Goal: Task Accomplishment & Management: Manage account settings

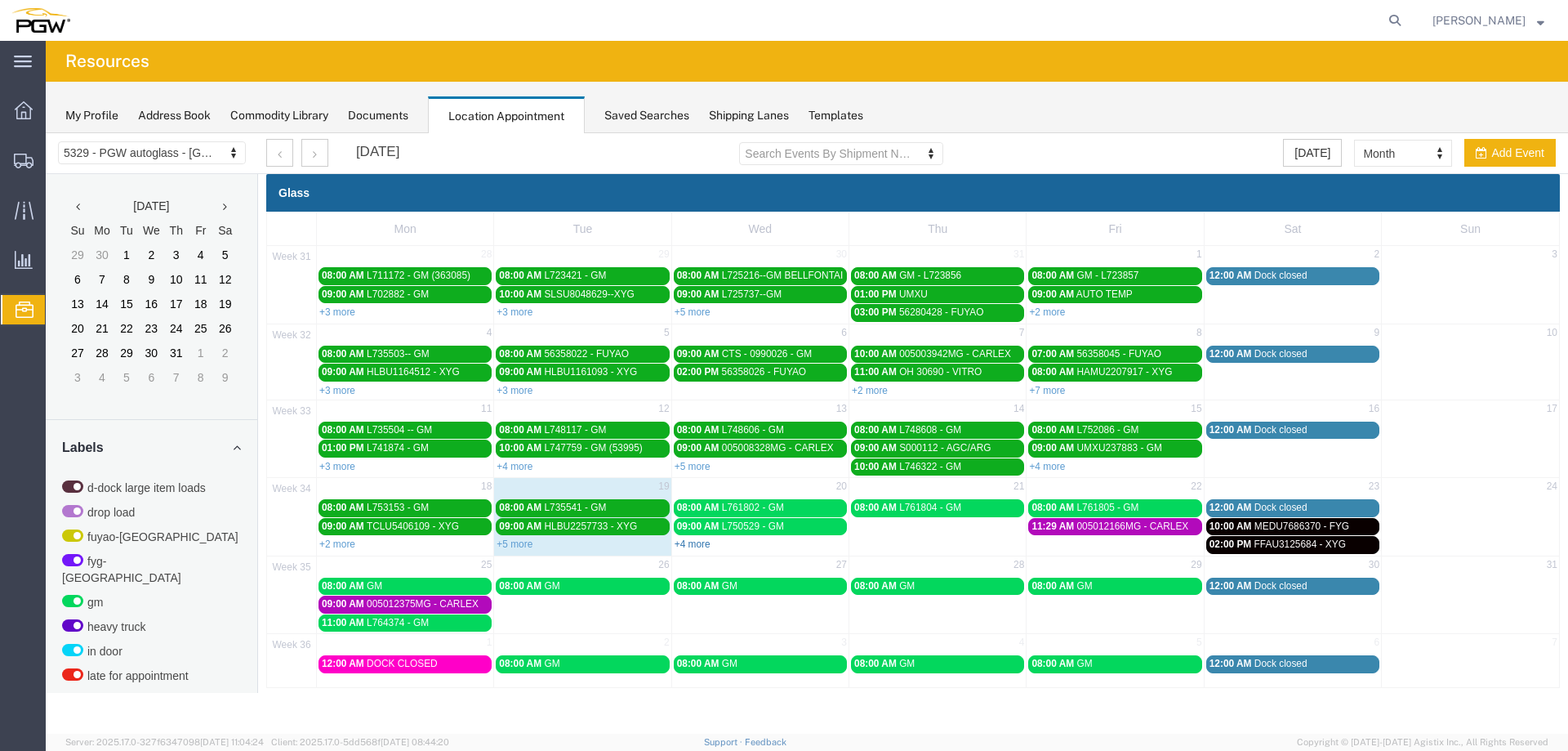
click at [694, 543] on link "+4 more" at bounding box center [692, 544] width 36 height 12
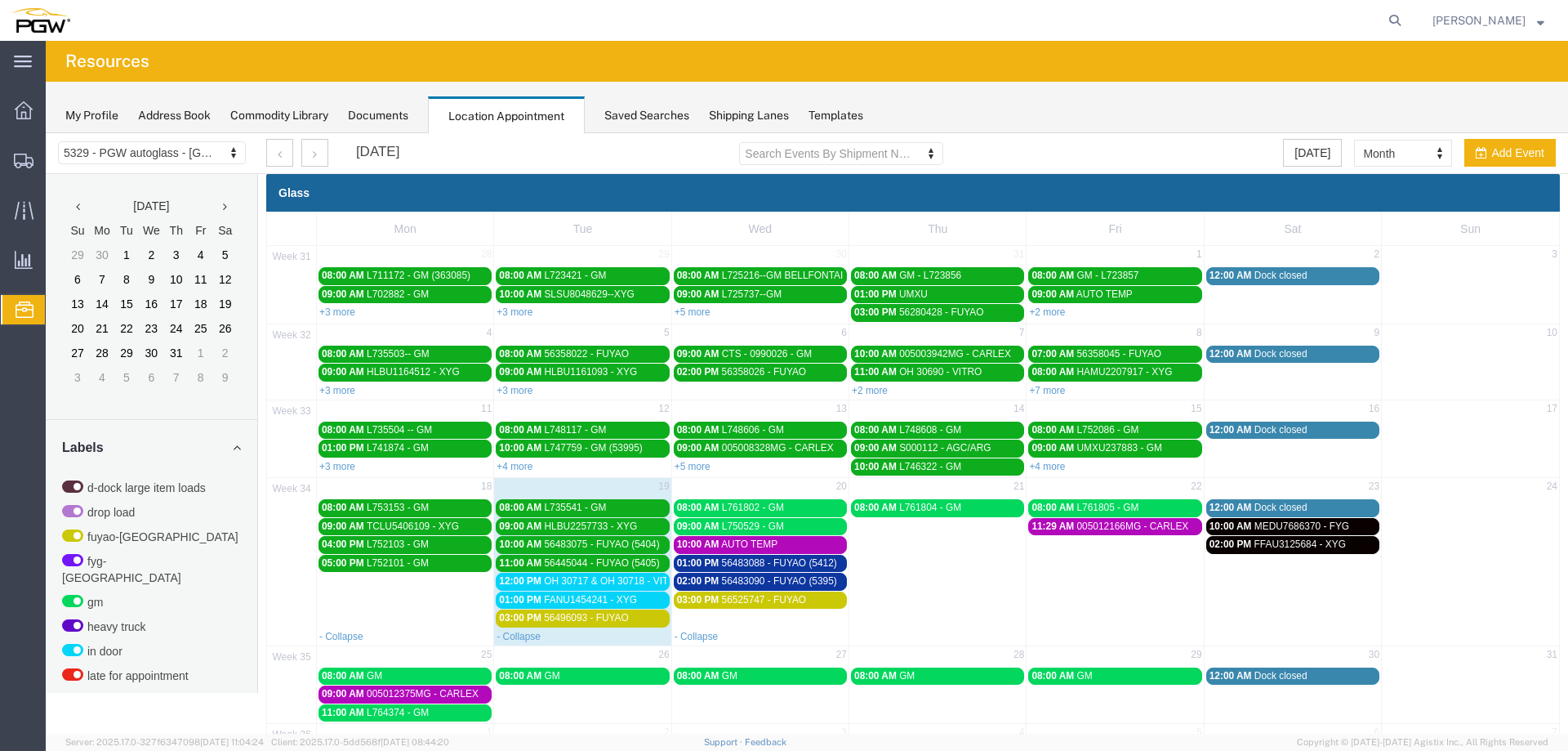
click at [1216, 543] on span "02:00 PM" at bounding box center [1231, 544] width 42 height 12
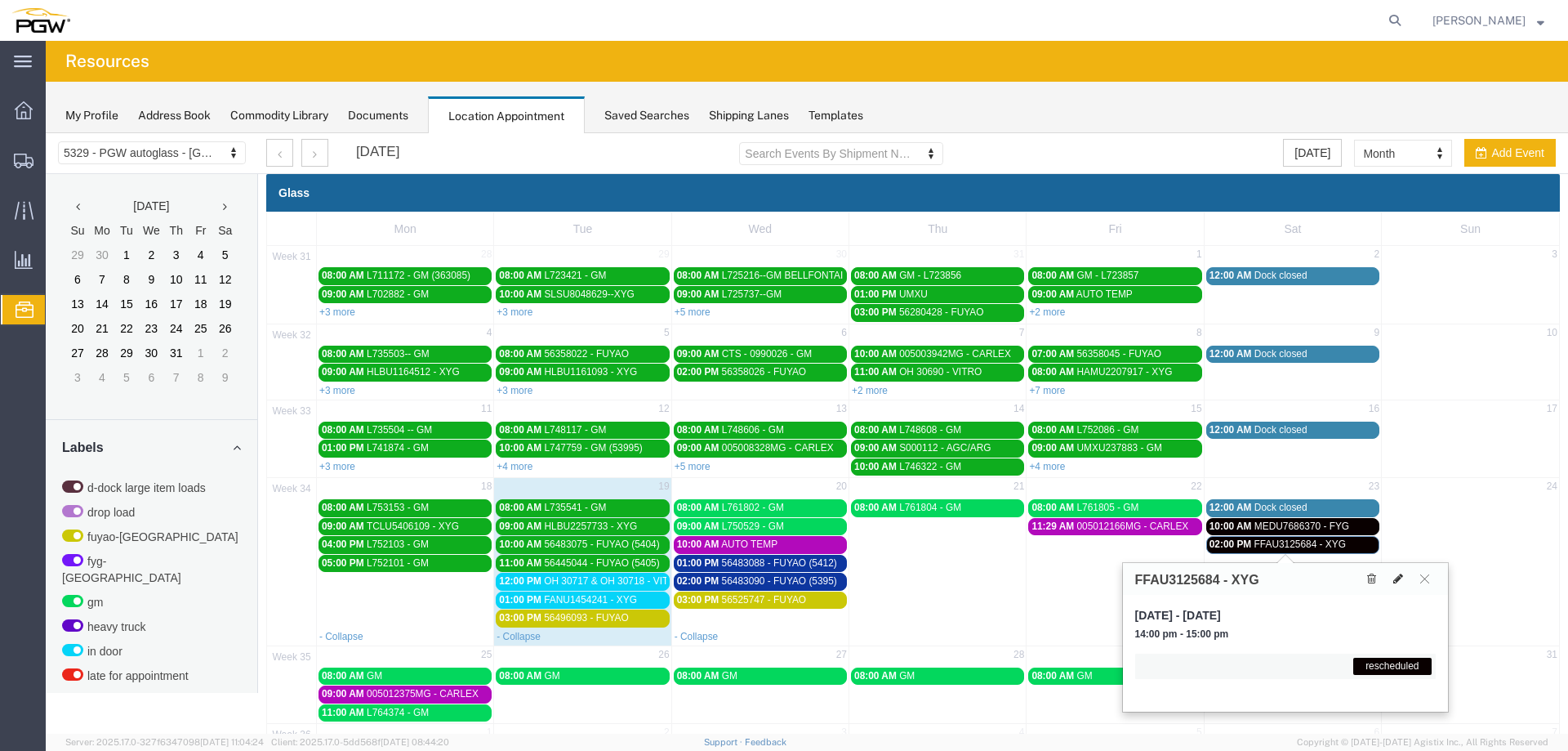
click at [1396, 577] on icon at bounding box center [1398, 578] width 10 height 12
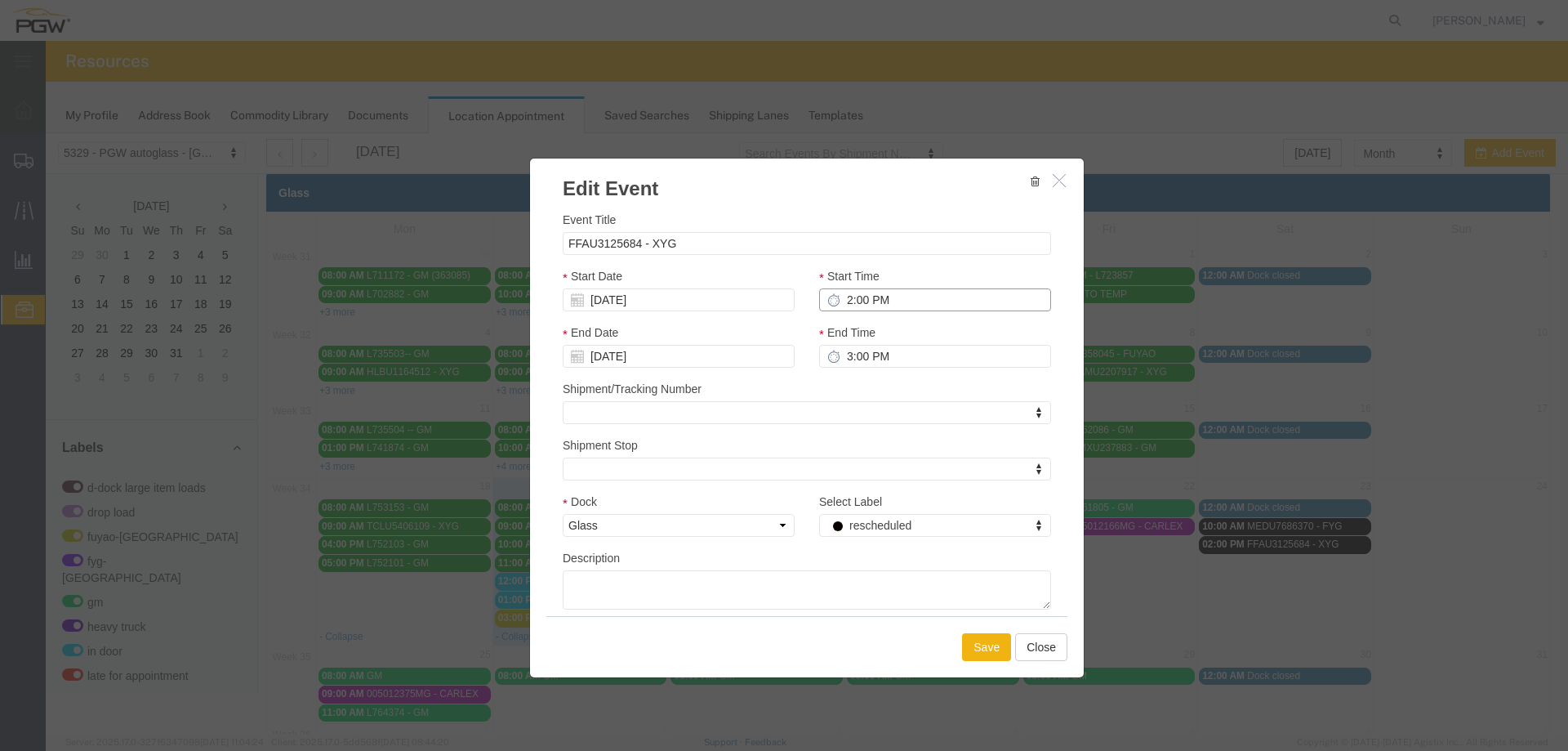
click at [831, 297] on input "2:00 PM" at bounding box center [936, 300] width 232 height 23
type input "12:00 PM"
click at [713, 298] on input "[DATE]" at bounding box center [679, 300] width 232 height 23
click at [652, 450] on td "20" at bounding box center [648, 450] width 25 height 25
click at [956, 640] on div "Save Close" at bounding box center [807, 646] width 521 height 61
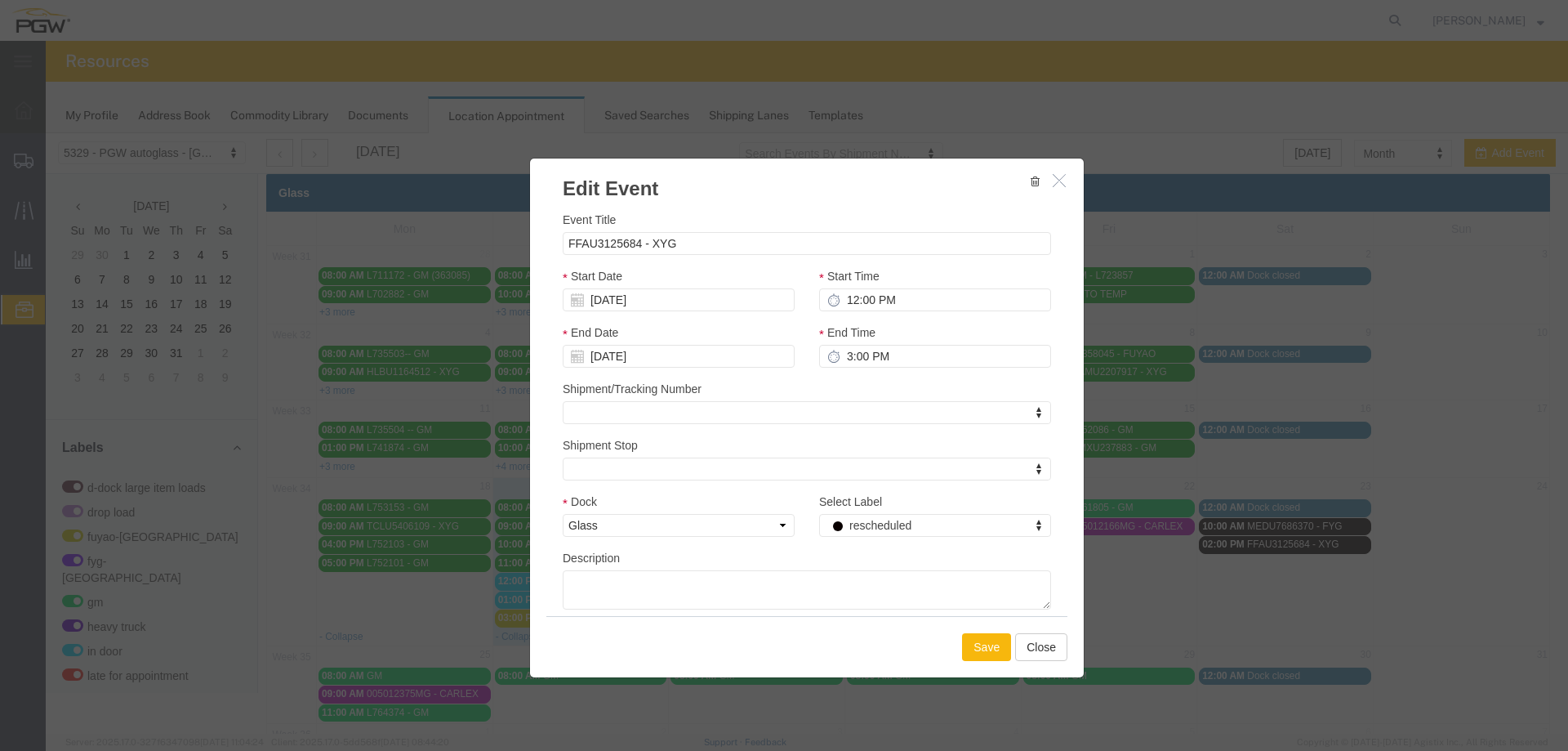
click at [963, 641] on button "Save" at bounding box center [987, 647] width 49 height 27
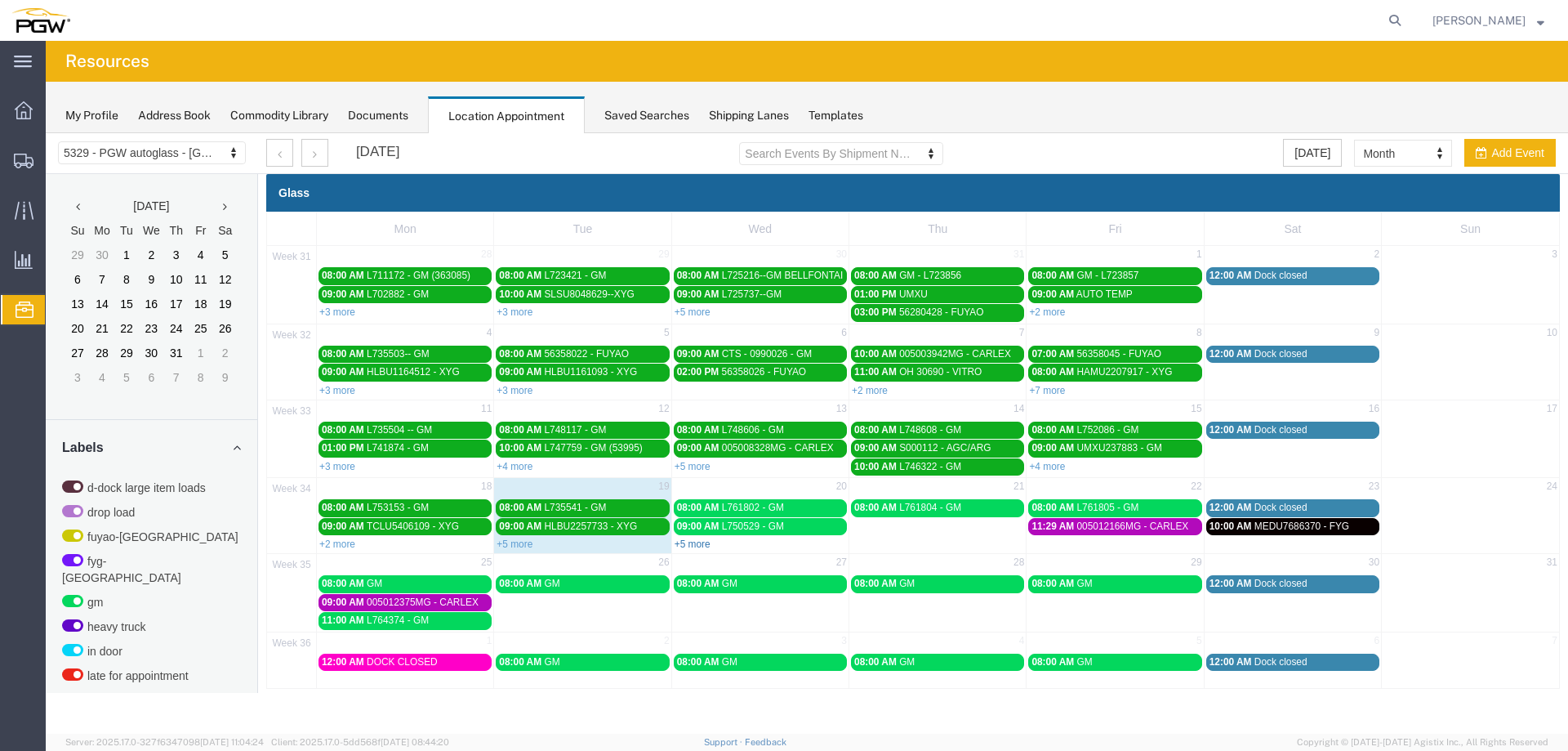
click at [685, 548] on link "+5 more" at bounding box center [692, 544] width 36 height 12
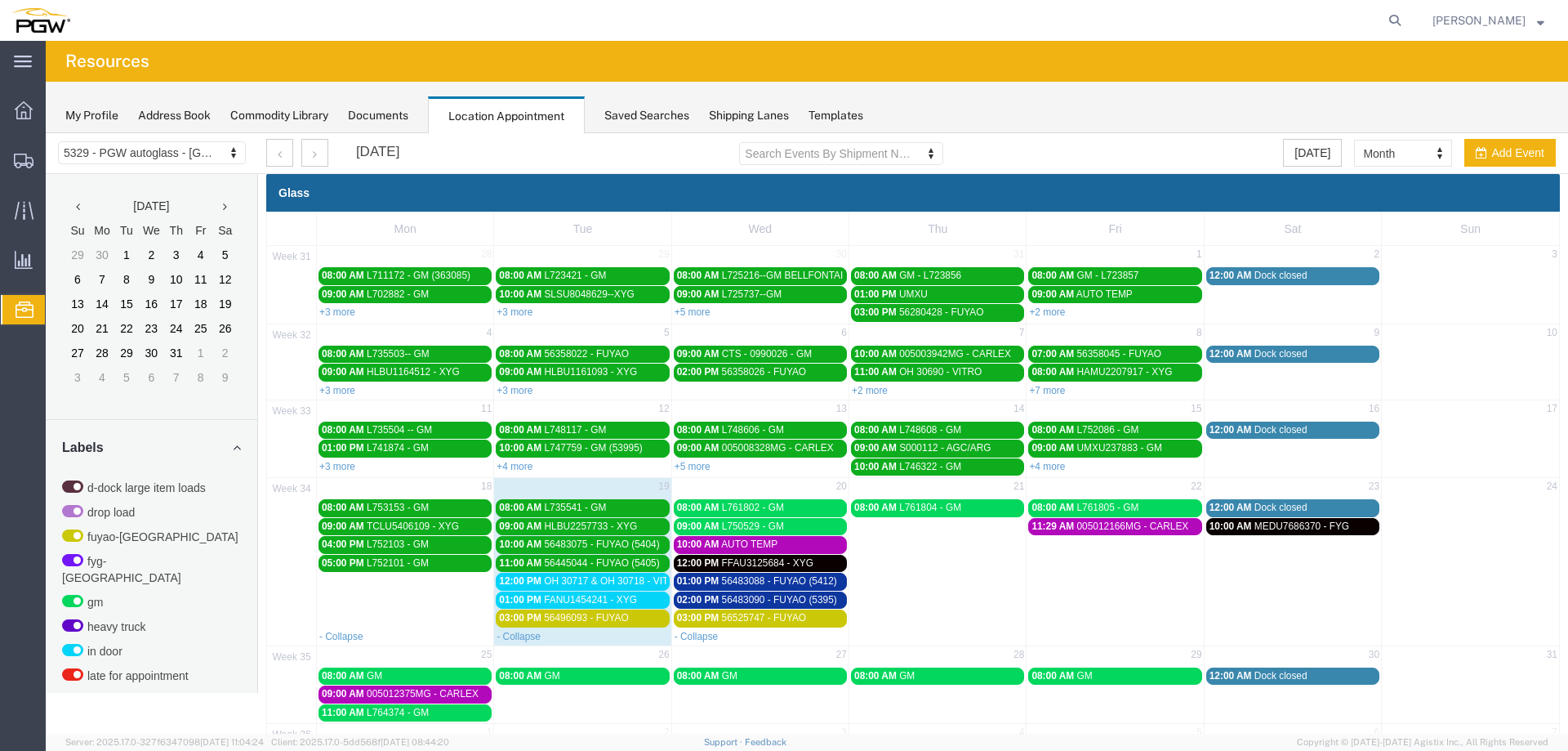
click at [723, 478] on td "20" at bounding box center [760, 488] width 177 height 20
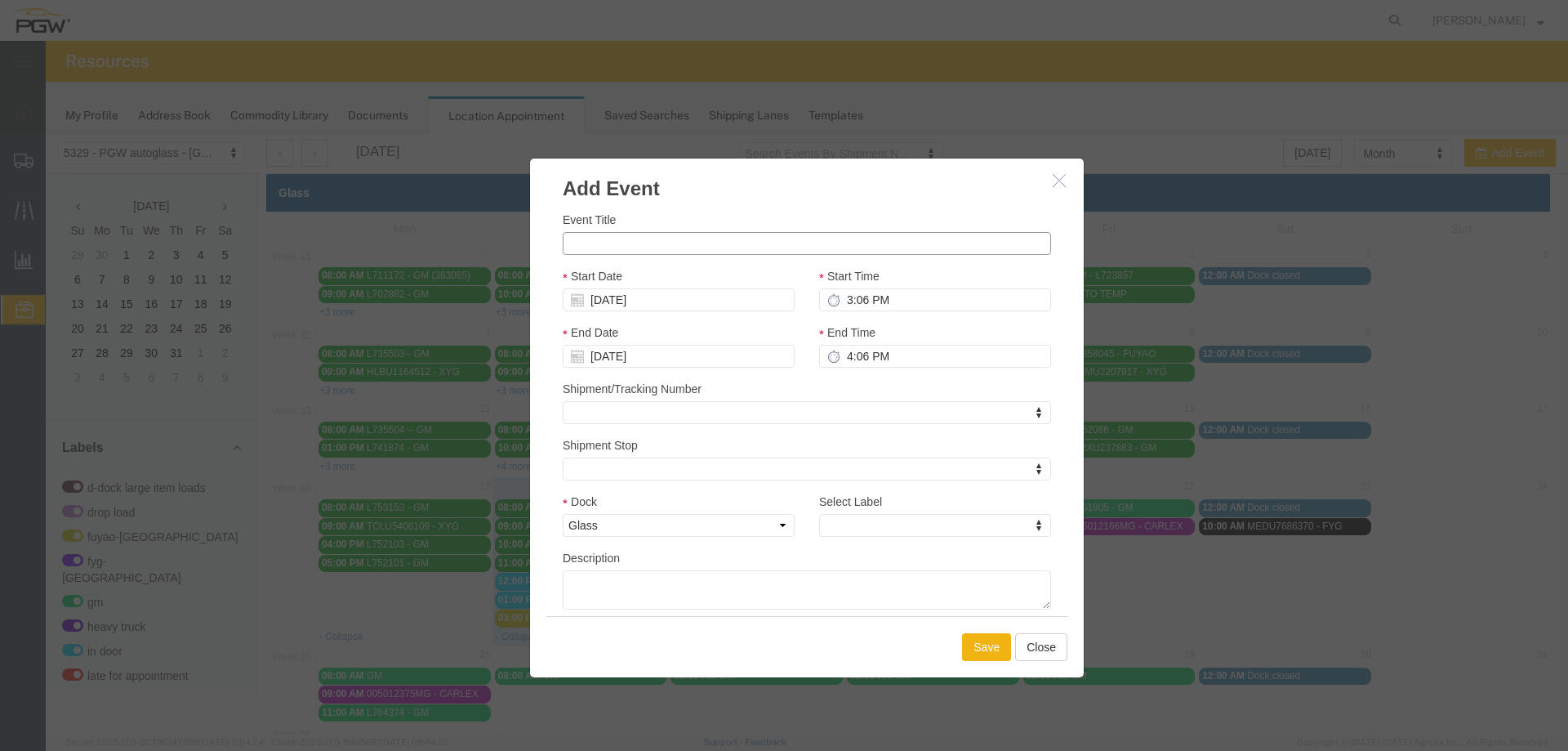
click at [617, 240] on input "Event Title" at bounding box center [807, 243] width 489 height 23
paste input "FFAU3077143"
type input "FFAU3077143 - XYG"
click at [836, 301] on input "3:06 PM" at bounding box center [936, 300] width 232 height 23
type input "11:00 AM"
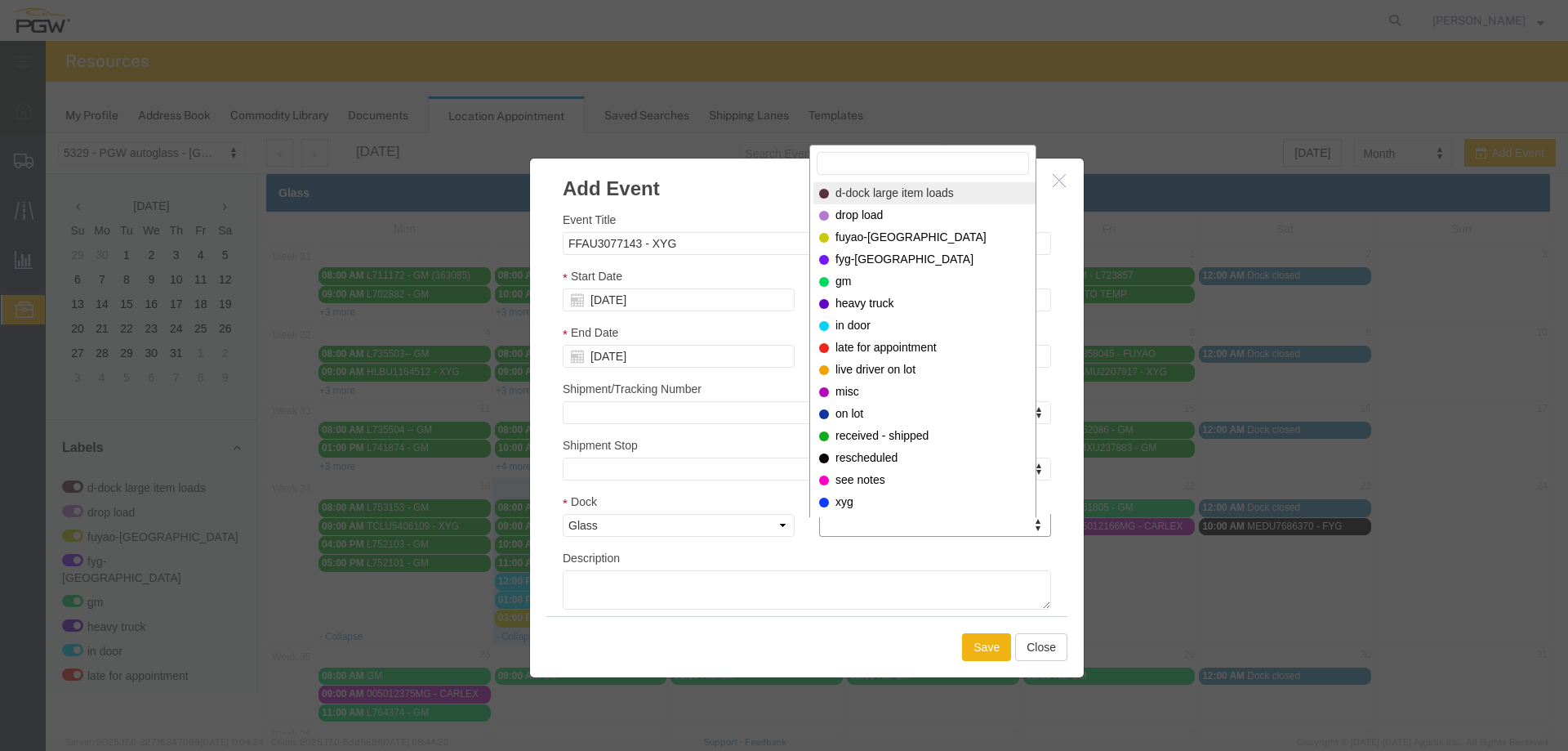
select select "12920"
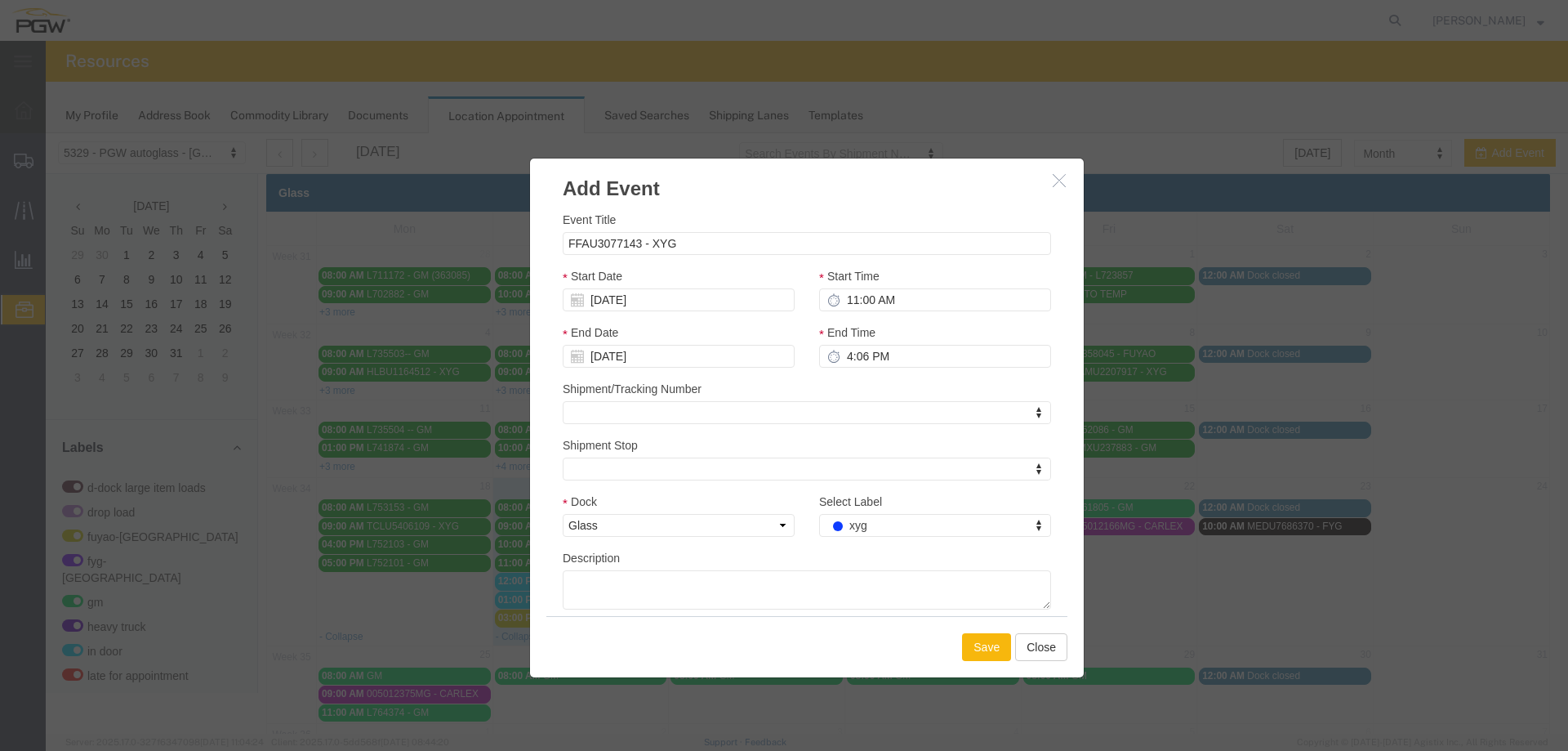
click at [971, 651] on button "Save" at bounding box center [987, 647] width 49 height 27
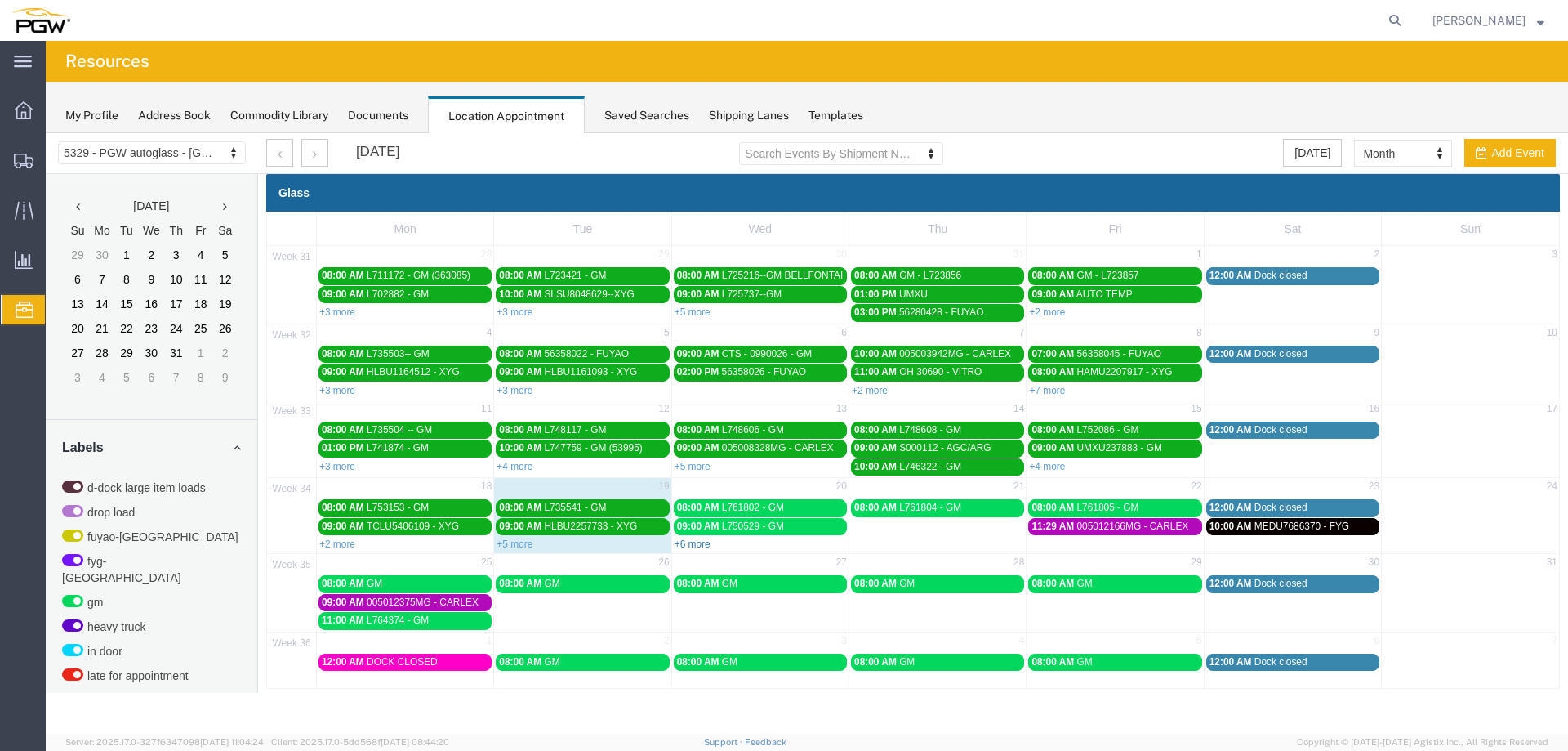
click at [693, 542] on link "+6 more" at bounding box center [692, 544] width 36 height 12
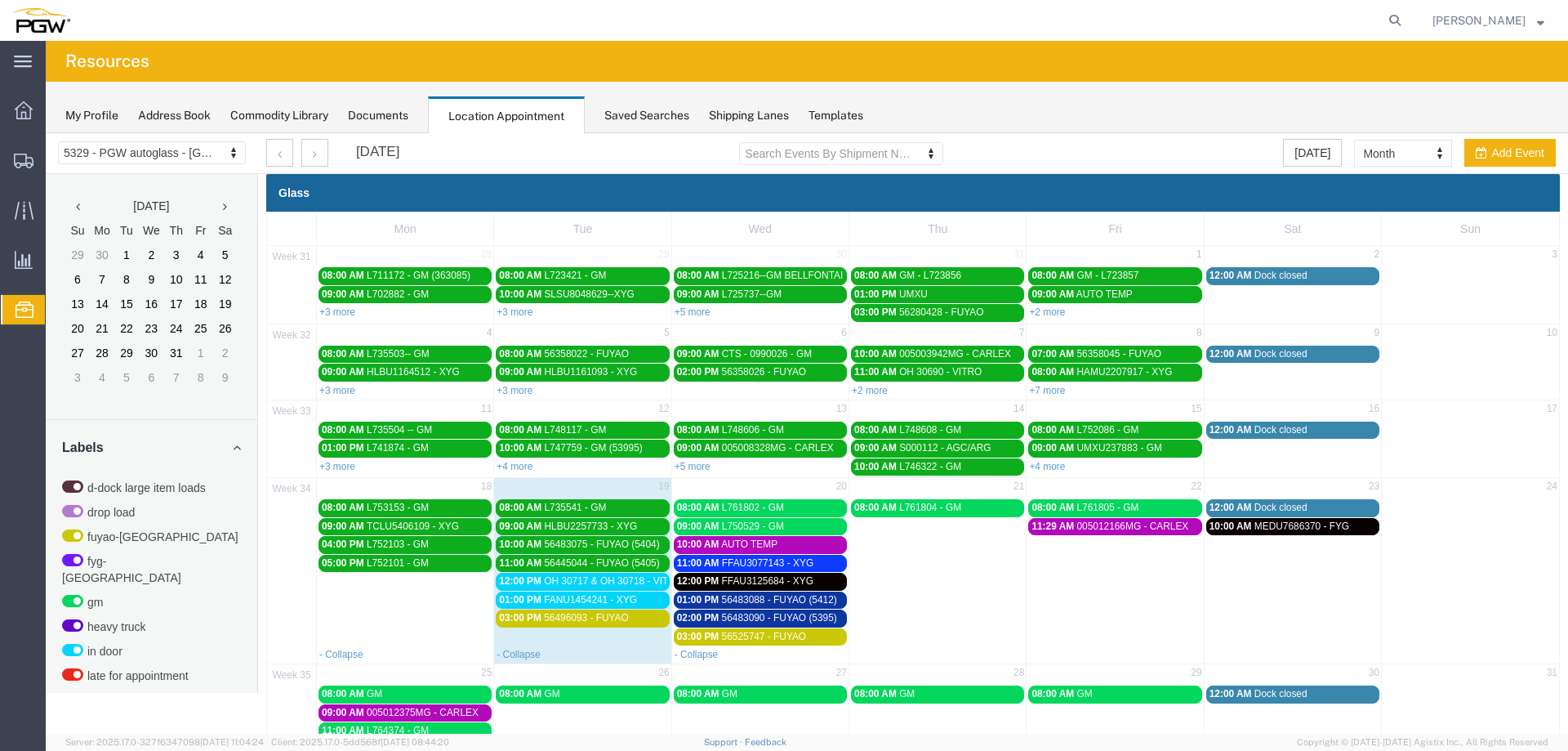
click at [625, 582] on span "OH 30717 & OH 30718 - VITRO // 9 HT" at bounding box center [629, 580] width 171 height 12
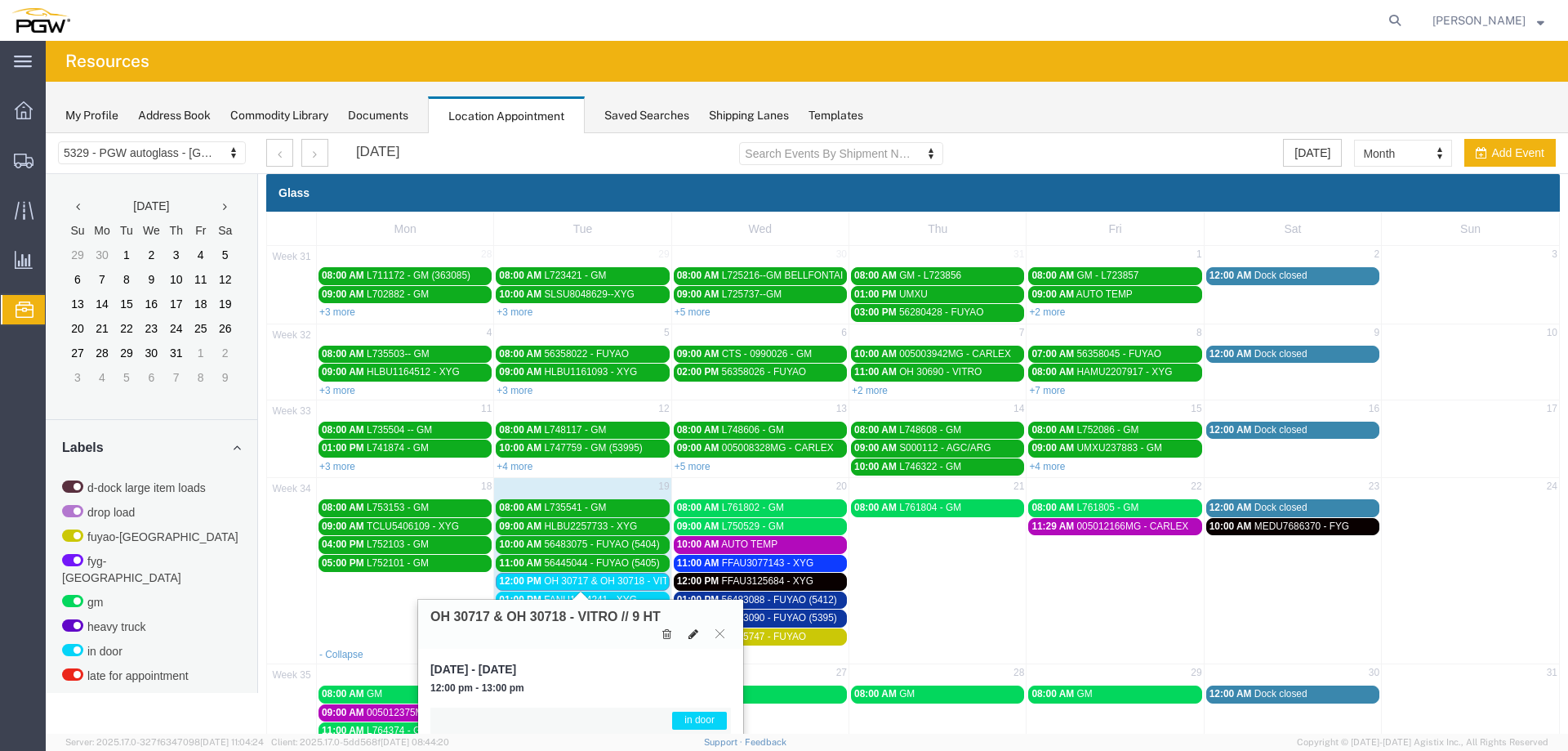
click at [694, 636] on icon at bounding box center [694, 633] width 10 height 12
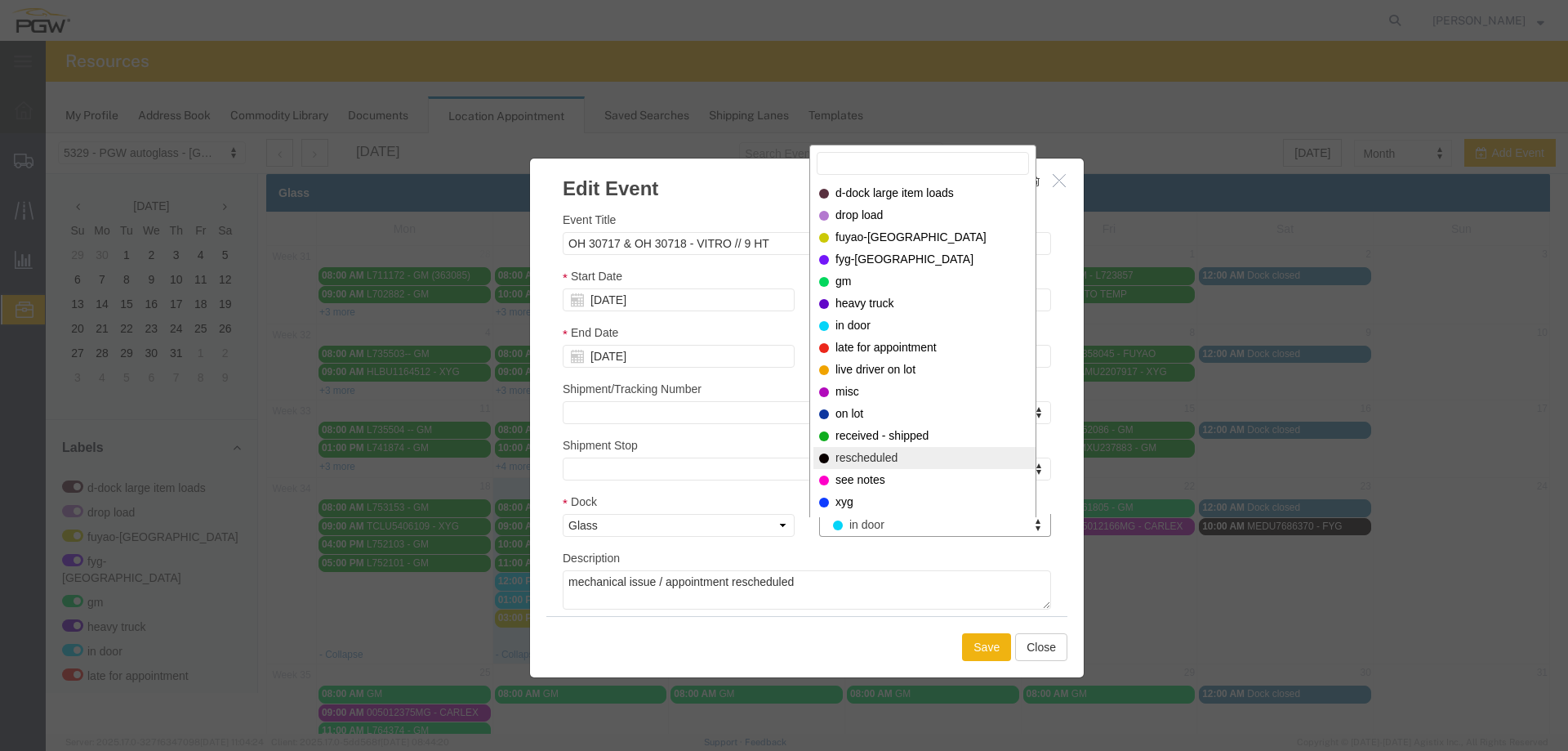
select select "200"
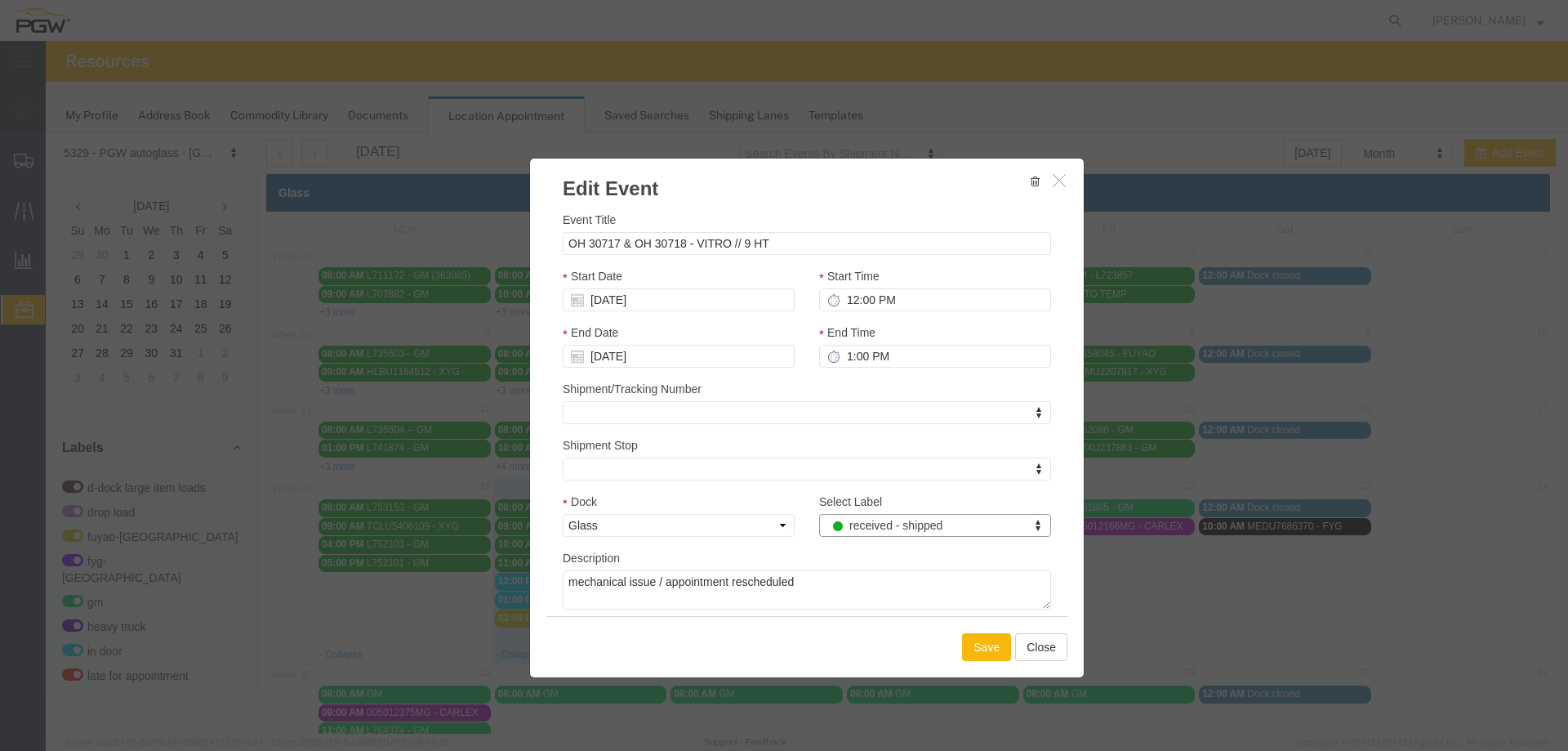
click at [980, 645] on button "Save" at bounding box center [987, 647] width 49 height 27
